Goal: Information Seeking & Learning: Understand process/instructions

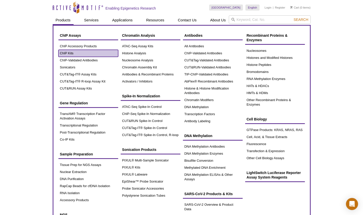
click at [69, 53] on link "ChIP Kits" at bounding box center [88, 53] width 60 height 7
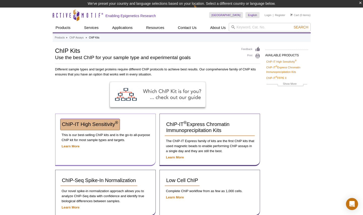
click at [106, 125] on span "ChIP-IT High Sensitivity ®" at bounding box center [90, 125] width 56 height 6
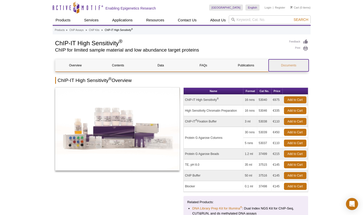
click at [287, 64] on link "Documents" at bounding box center [289, 65] width 40 height 12
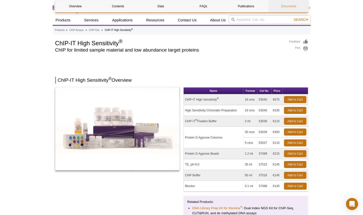
scroll to position [1638, 0]
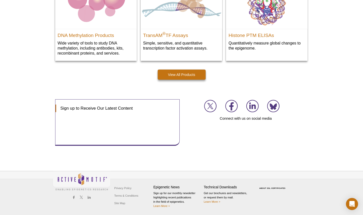
scroll to position [757, 0]
click at [128, 193] on link "Terms & Conditions" at bounding box center [126, 196] width 26 height 8
